Goal: Information Seeking & Learning: Learn about a topic

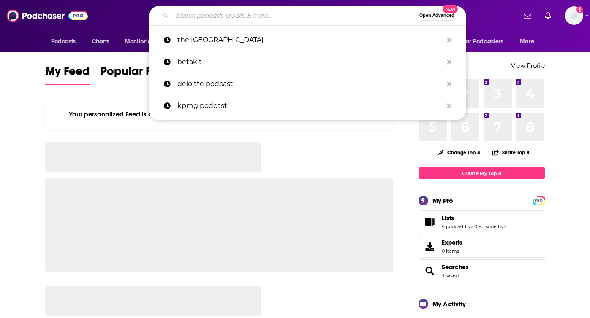
click at [217, 18] on input "Search podcasts, credits, & more..." at bounding box center [294, 16] width 244 height 14
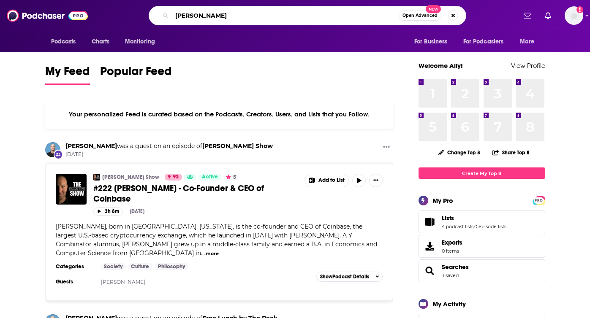
type input "[PERSON_NAME]"
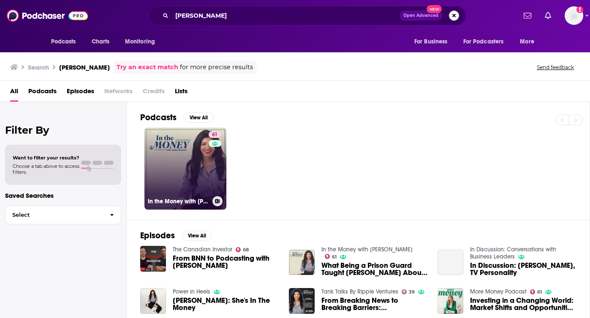
click at [202, 166] on link "61 In the Money with [PERSON_NAME]" at bounding box center [185, 169] width 82 height 82
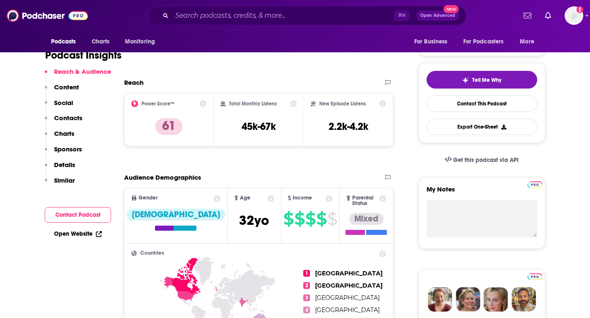
scroll to position [119, 0]
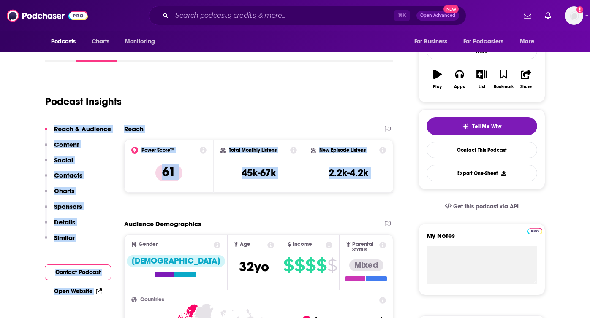
drag, startPoint x: 268, startPoint y: 116, endPoint x: 285, endPoint y: 208, distance: 93.2
drag, startPoint x: 285, startPoint y: 206, endPoint x: 273, endPoint y: 118, distance: 89.0
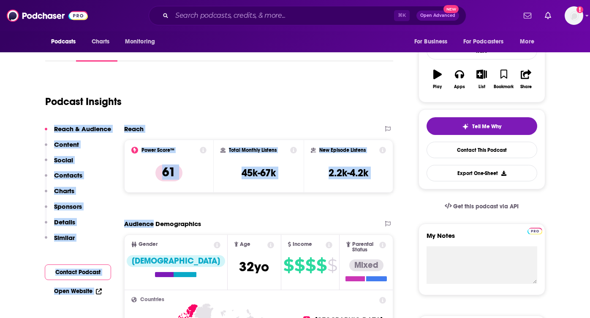
click at [273, 118] on div "Podcast Insights" at bounding box center [219, 100] width 348 height 50
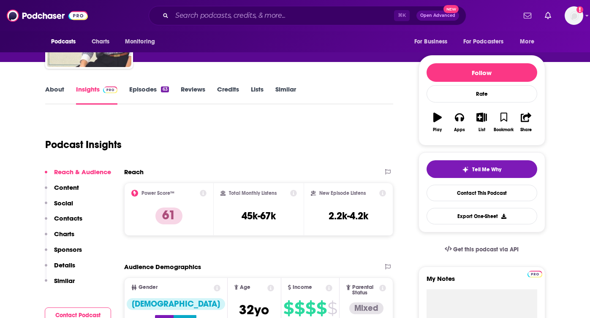
scroll to position [0, 0]
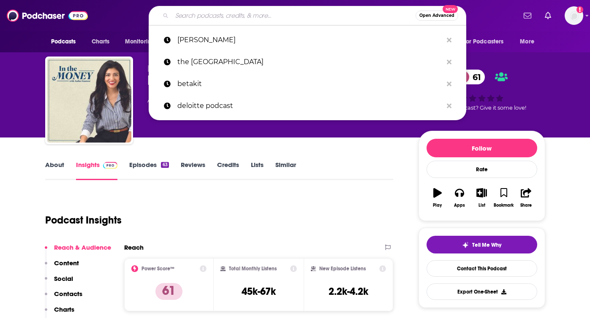
click at [241, 13] on input "Search podcasts, credits, & more..." at bounding box center [294, 16] width 244 height 14
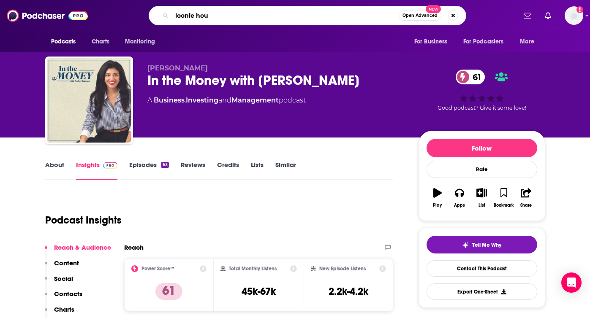
type input "loonie hour"
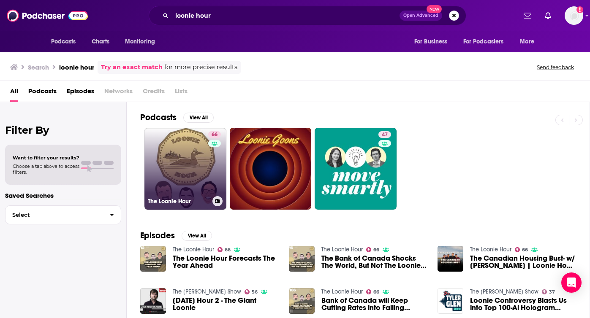
click at [192, 168] on link "66 The Loonie Hour" at bounding box center [185, 169] width 82 height 82
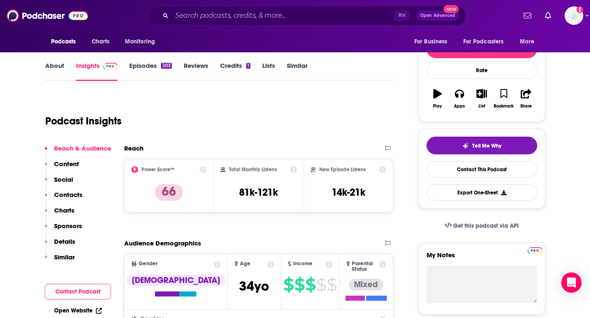
scroll to position [103, 0]
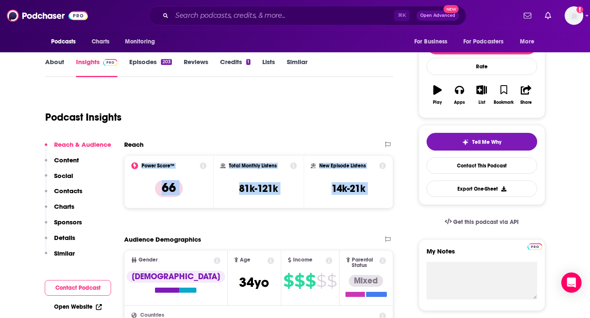
drag, startPoint x: 331, startPoint y: 143, endPoint x: 352, endPoint y: 232, distance: 91.5
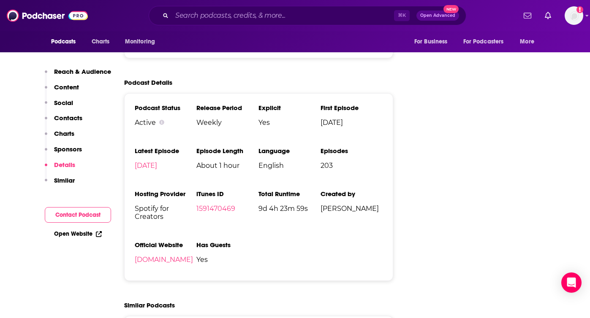
scroll to position [1123, 0]
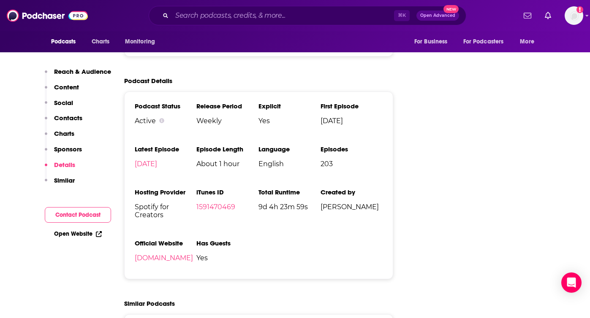
drag, startPoint x: 303, startPoint y: 89, endPoint x: 337, endPoint y: 242, distance: 156.5
click at [337, 246] on ul "Podcast Status Active Release Period Weekly Explicit Yes First Episode [DATE] L…" at bounding box center [259, 185] width 248 height 167
click at [337, 242] on ul "Podcast Status Active Release Period Weekly Explicit Yes First Episode [DATE] L…" at bounding box center [259, 185] width 248 height 167
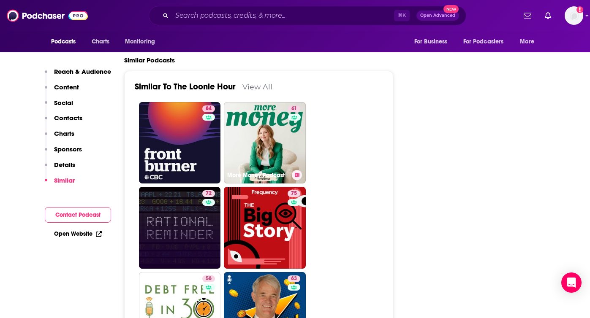
scroll to position [1376, 0]
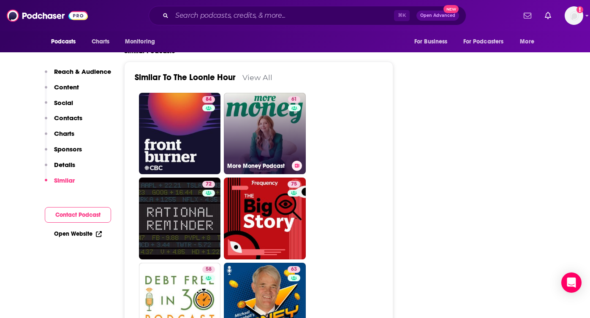
click at [260, 105] on link "61 More Money Podcast" at bounding box center [265, 134] width 82 height 82
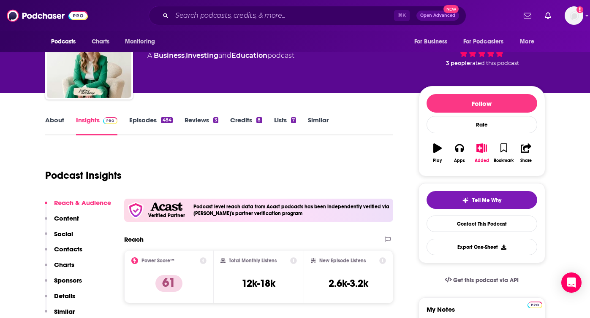
scroll to position [93, 0]
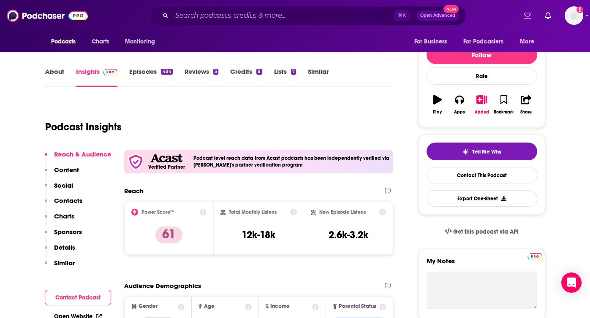
type input "[URL][DOMAIN_NAME]"
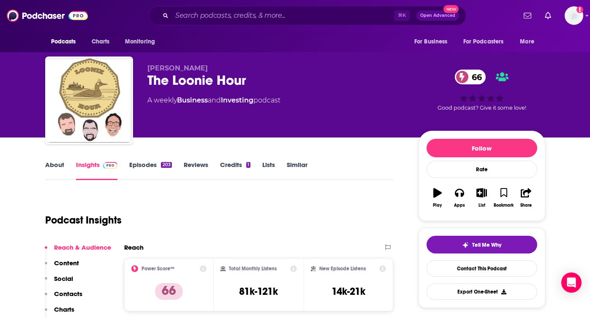
scroll to position [43, 0]
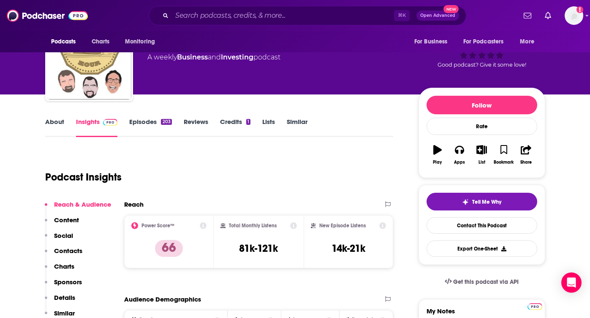
click at [150, 127] on link "Episodes 203" at bounding box center [150, 127] width 42 height 19
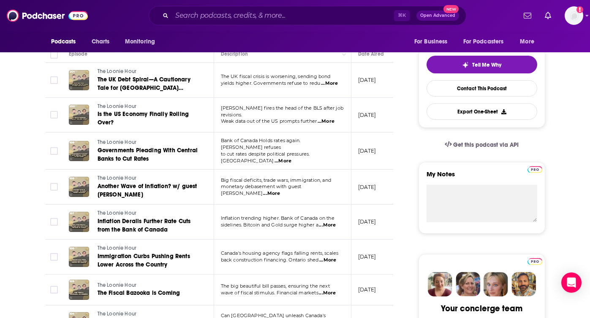
scroll to position [105, 0]
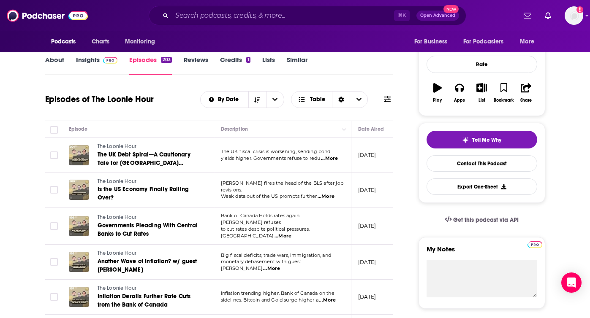
click at [332, 195] on span "...More" at bounding box center [325, 196] width 17 height 7
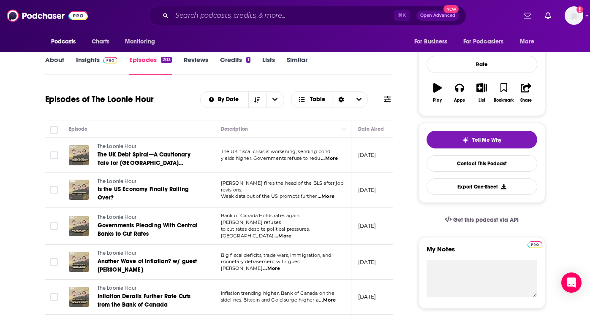
scroll to position [0, 0]
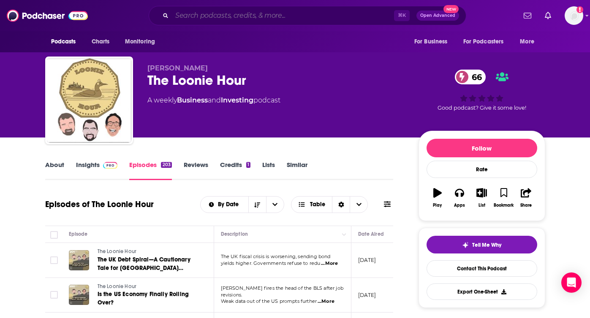
click at [215, 14] on input "Search podcasts, credits, & more..." at bounding box center [283, 16] width 222 height 14
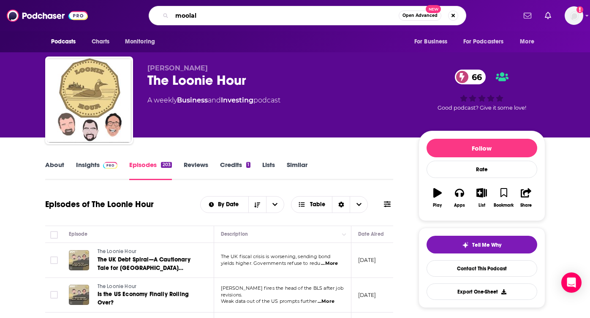
type input "moolala"
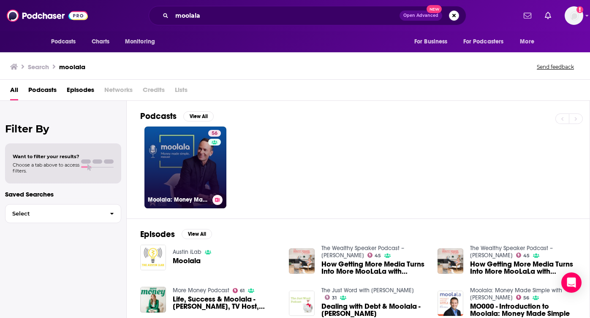
click at [198, 171] on link "56 Moolala: Money Made Simple with [PERSON_NAME]" at bounding box center [185, 168] width 82 height 82
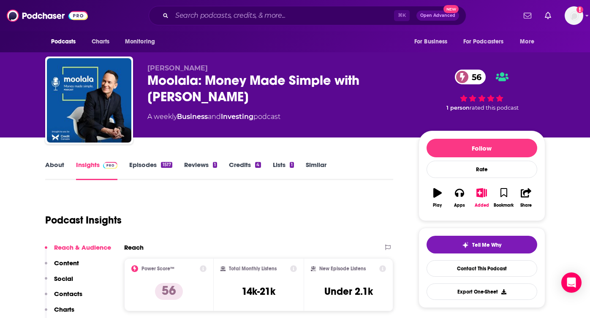
scroll to position [75, 0]
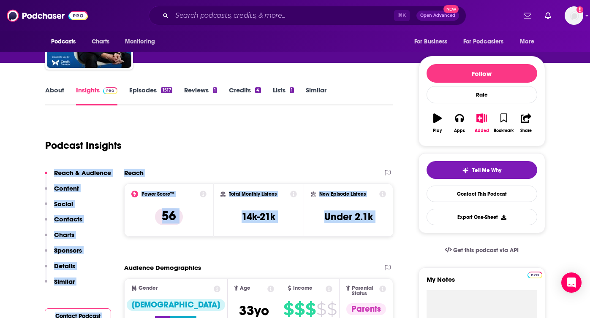
drag, startPoint x: 234, startPoint y: 146, endPoint x: 316, endPoint y: 258, distance: 139.3
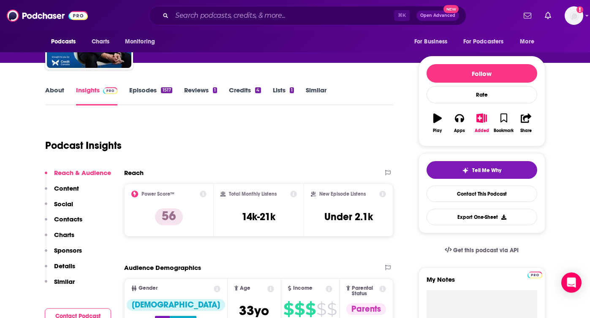
scroll to position [0, 0]
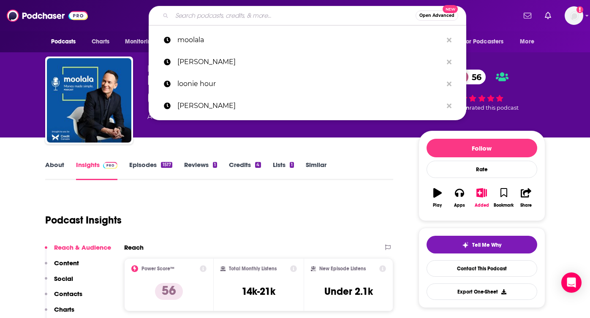
click at [194, 19] on input "Search podcasts, credits, & more..." at bounding box center [294, 16] width 244 height 14
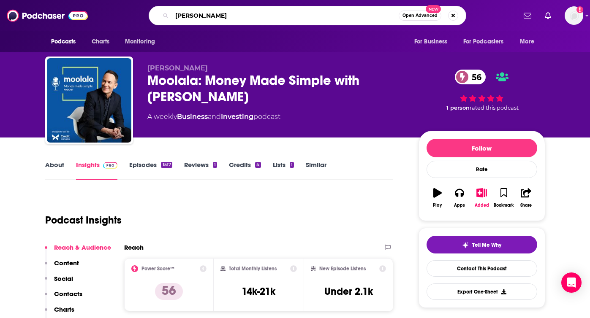
type input "[PERSON_NAME]"
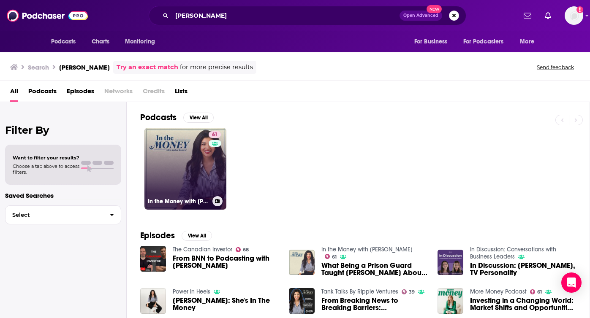
click at [185, 181] on link "61 In the Money with [PERSON_NAME]" at bounding box center [185, 169] width 82 height 82
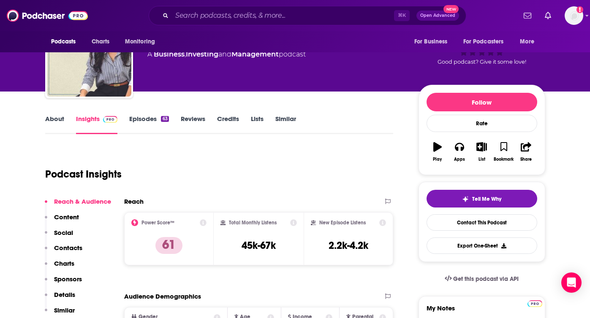
scroll to position [187, 0]
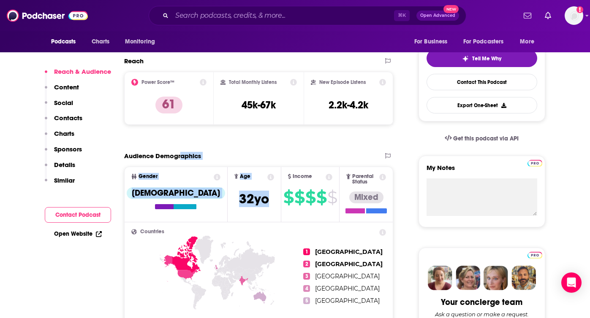
drag, startPoint x: 181, startPoint y: 156, endPoint x: 248, endPoint y: 186, distance: 73.5
click at [248, 188] on section "Audience Demographics Gender [DEMOGRAPHIC_DATA] Age [DEMOGRAPHIC_DATA] yo Incom…" at bounding box center [258, 321] width 269 height 339
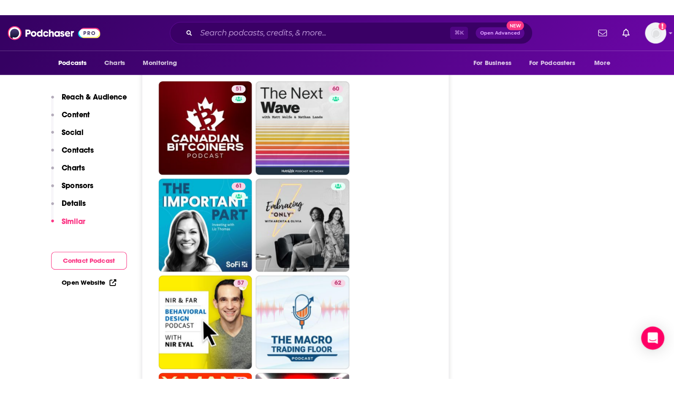
scroll to position [1468, 0]
